Goal: Task Accomplishment & Management: Manage account settings

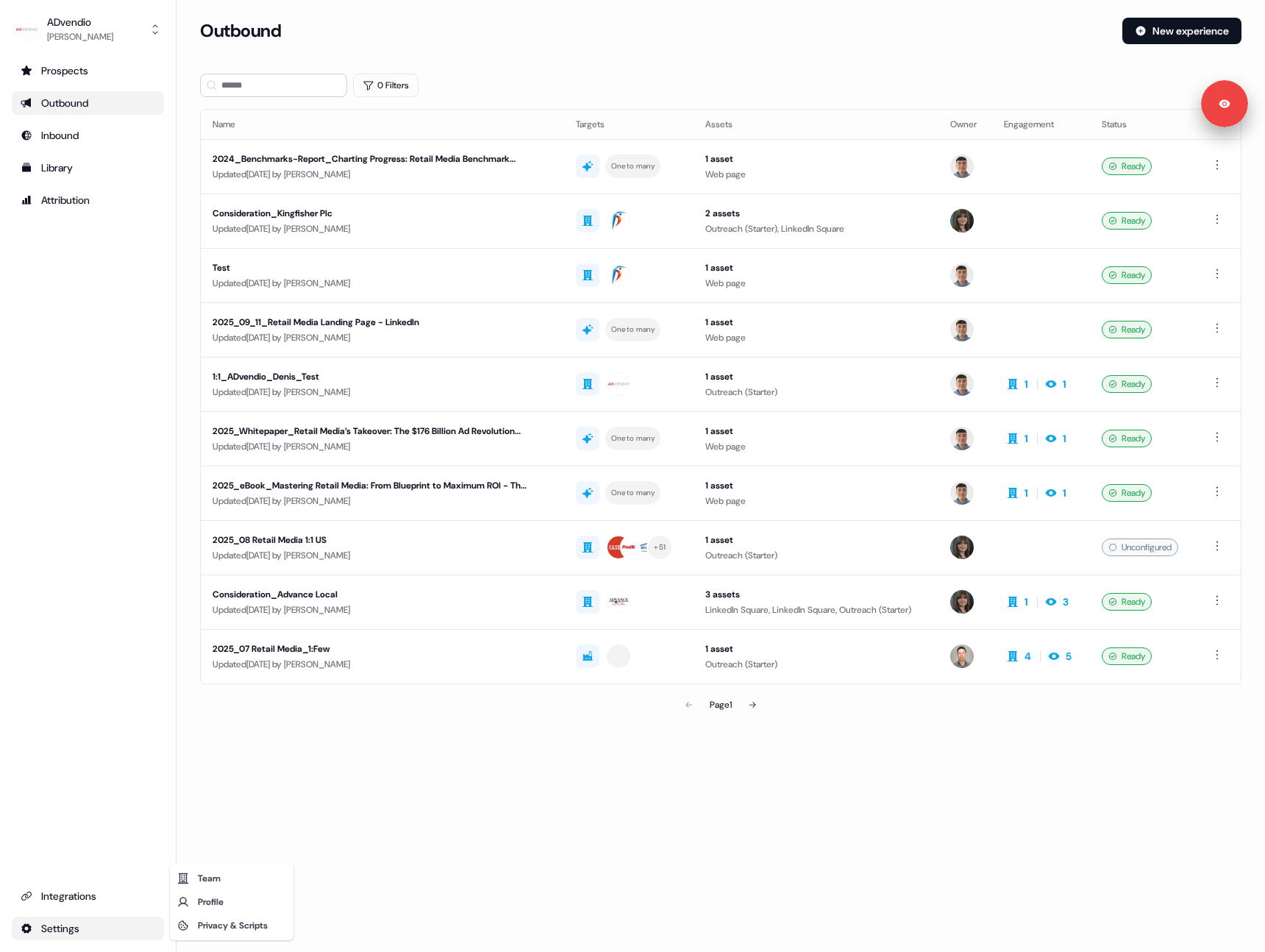
click at [67, 930] on html "Signed in as Michaela Walsh Sign out For the best experience switch devices to …" at bounding box center [632, 476] width 1265 height 952
click at [227, 927] on div "Privacy & Scripts" at bounding box center [232, 925] width 118 height 24
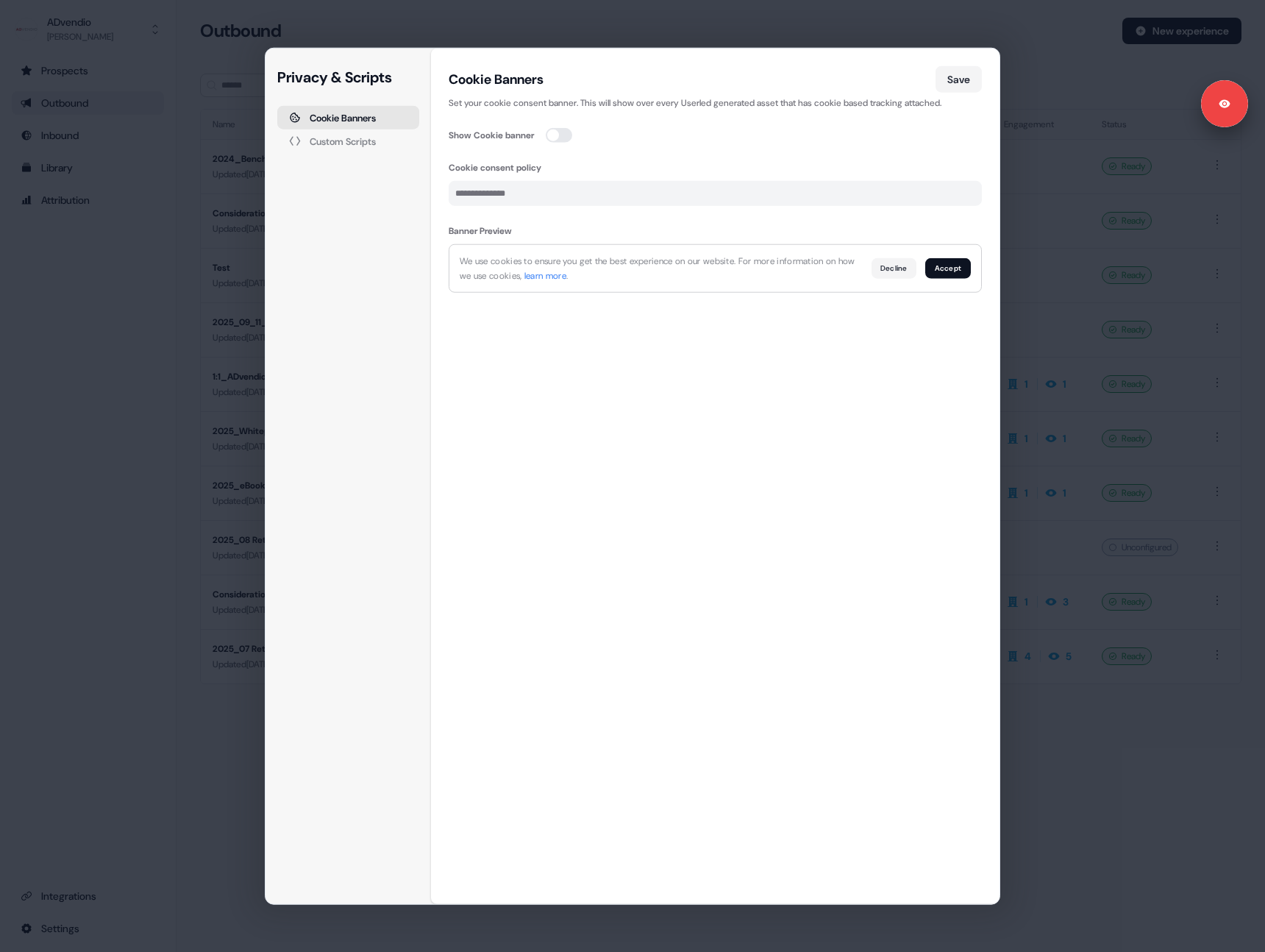
click at [337, 141] on div "Custom Scripts" at bounding box center [343, 141] width 66 height 9
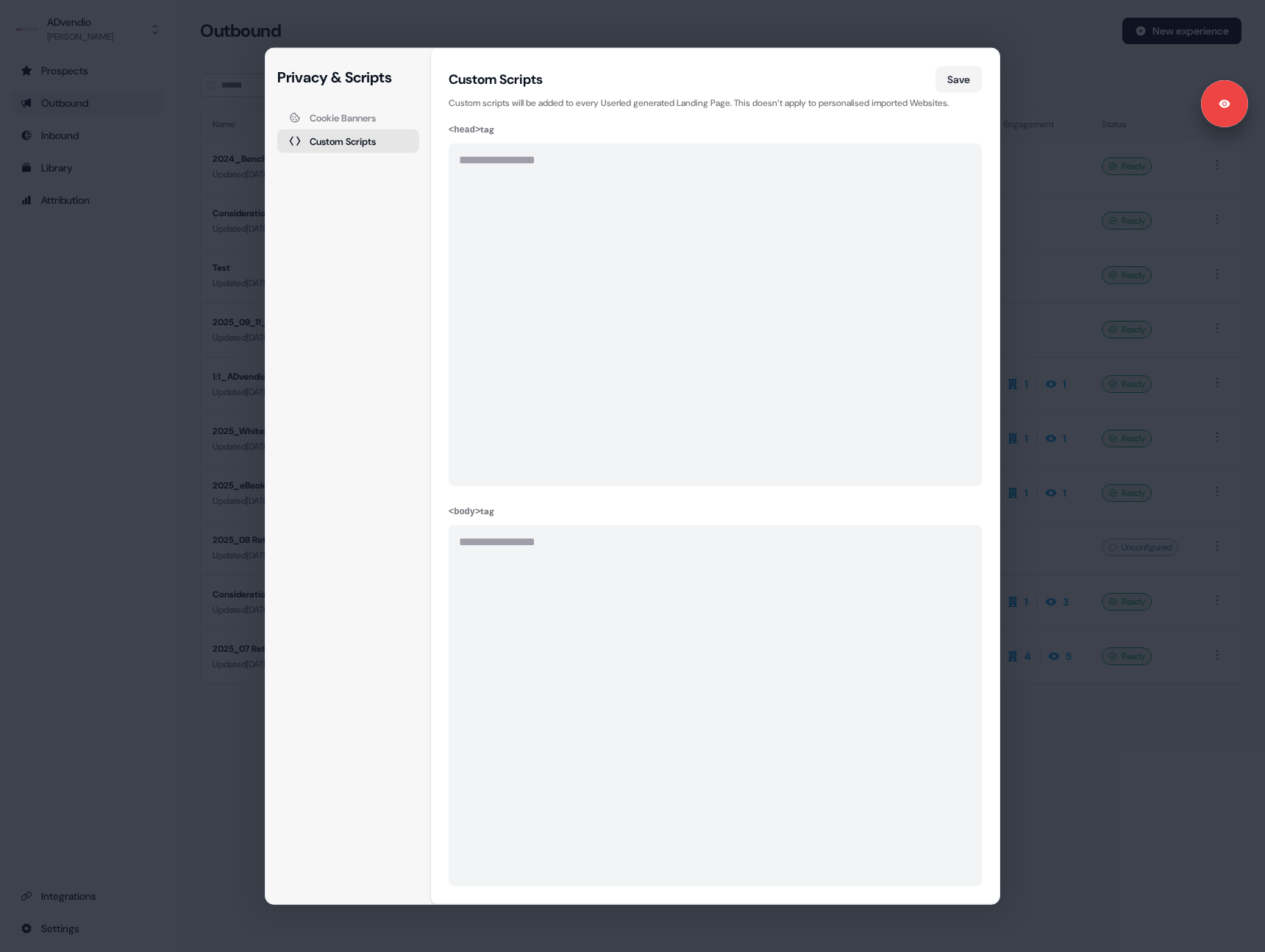
click at [178, 381] on div "**********" at bounding box center [632, 476] width 1265 height 952
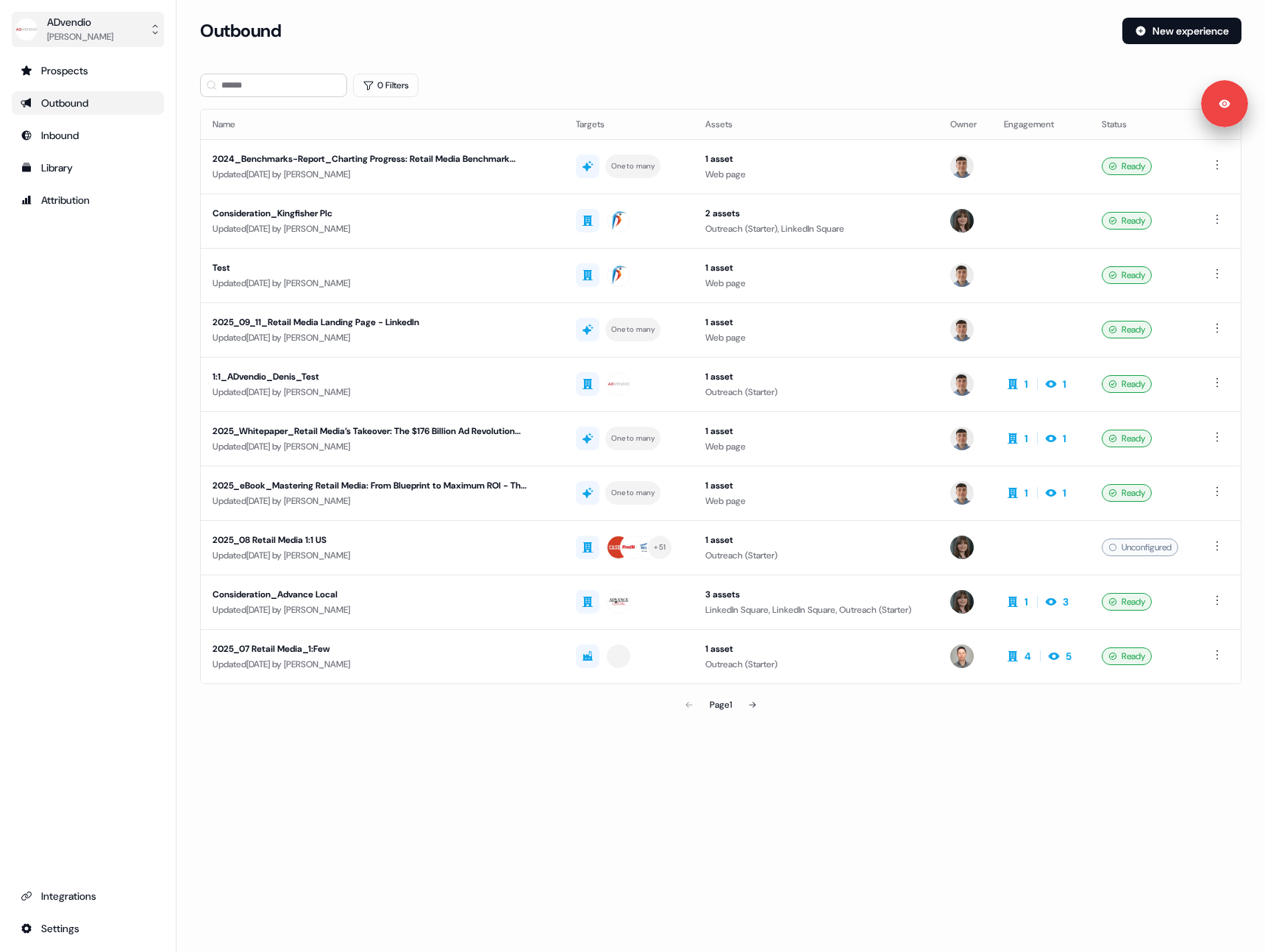
click at [98, 16] on div "ADvendio" at bounding box center [81, 22] width 66 height 15
click at [92, 115] on div "Logout" at bounding box center [87, 122] width 140 height 26
drag, startPoint x: 126, startPoint y: 410, endPoint x: 130, endPoint y: 399, distance: 11.7
click at [126, 409] on div "Prospects Outbound Inbound Library Attribution Integrations Settings" at bounding box center [88, 499] width 153 height 881
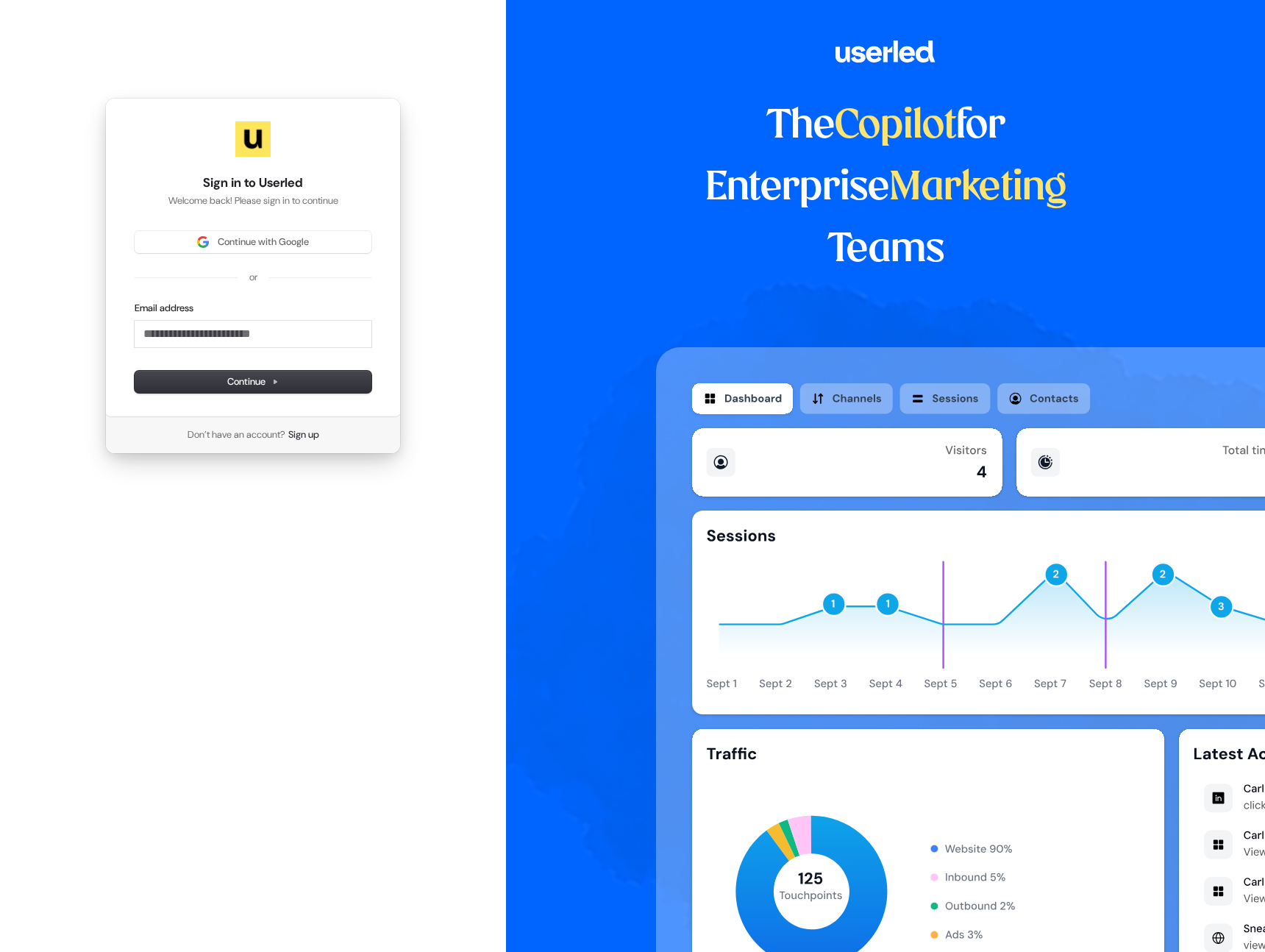
click at [479, 346] on div "Sign in to Userled Welcome back! Please sign in to continue Continue with Googl…" at bounding box center [253, 276] width 506 height 552
